Goal: Information Seeking & Learning: Find specific page/section

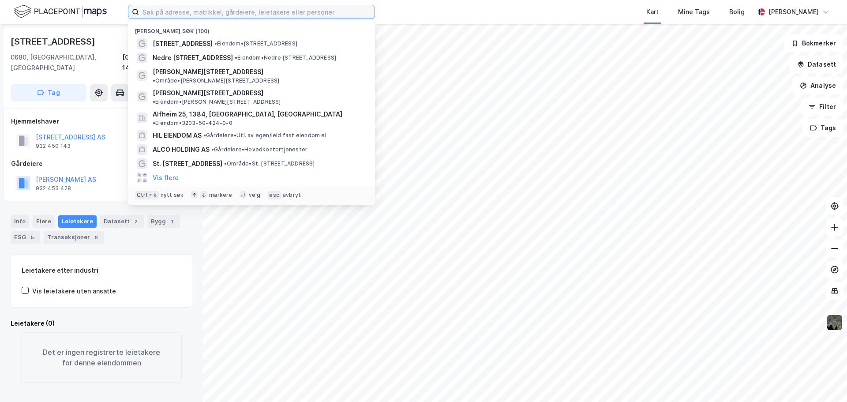
click at [265, 15] on input at bounding box center [256, 11] width 235 height 13
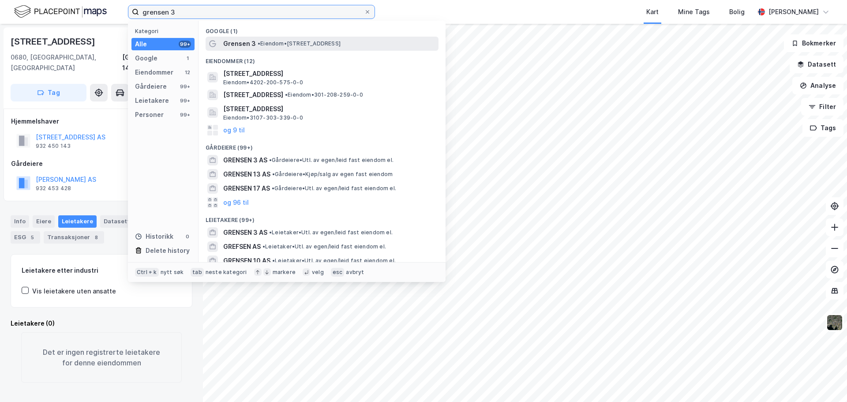
type input "grensen 3"
click at [282, 41] on span "• Eiendom • [STREET_ADDRESS]" at bounding box center [299, 43] width 83 height 7
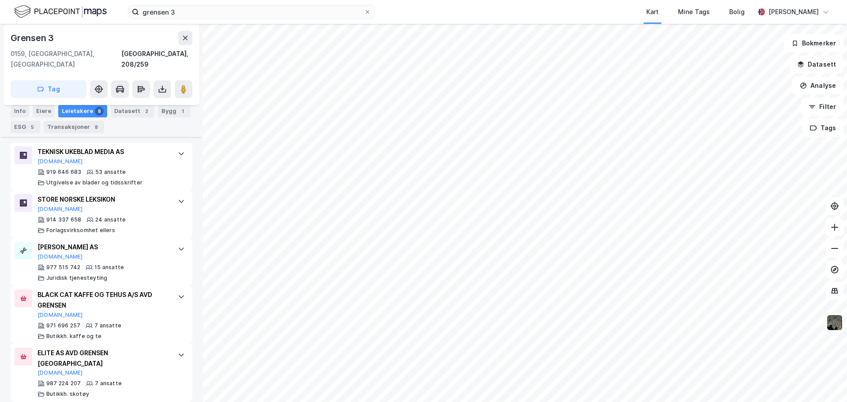
click at [21, 112] on div "Info" at bounding box center [20, 111] width 19 height 12
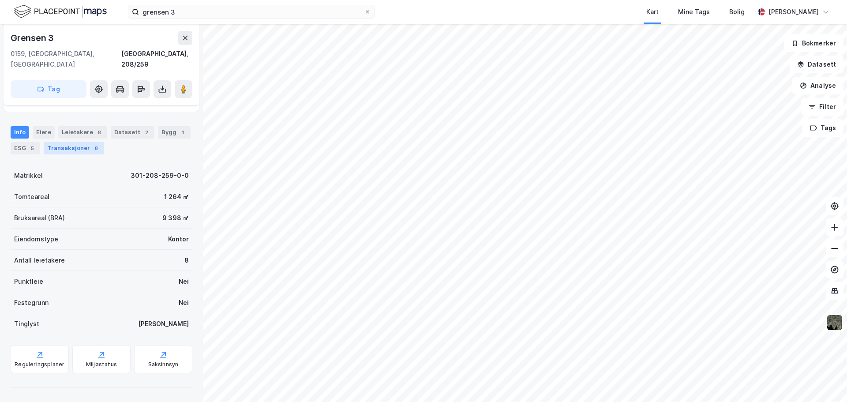
scroll to position [78, 0]
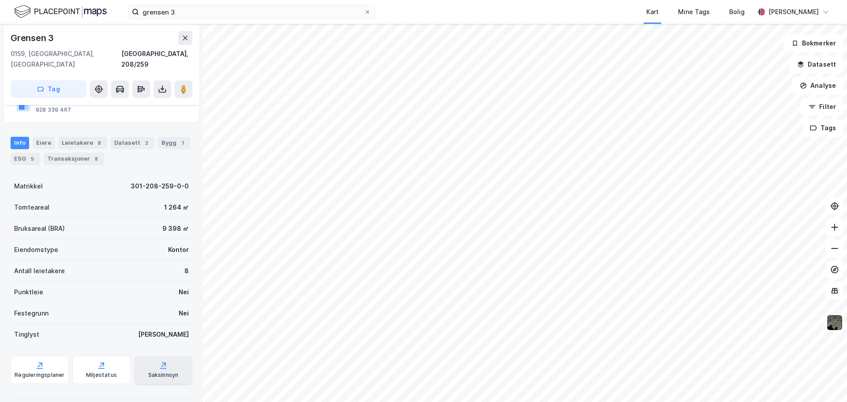
click at [148, 371] on div "Saksinnsyn" at bounding box center [163, 374] width 30 height 7
